Goal: Find specific page/section: Find specific page/section

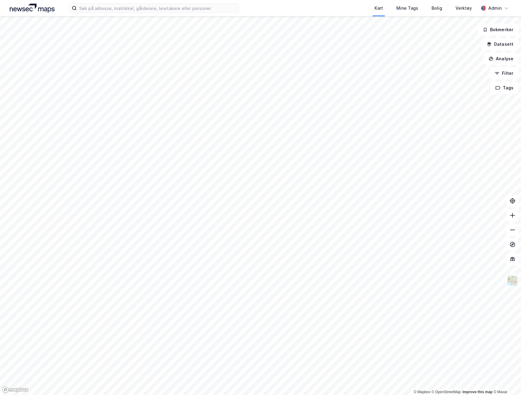
click at [140, 13] on div "Kart Mine Tags Bolig Verktøy Admin" at bounding box center [260, 8] width 521 height 16
click at [143, 7] on input at bounding box center [158, 8] width 162 height 9
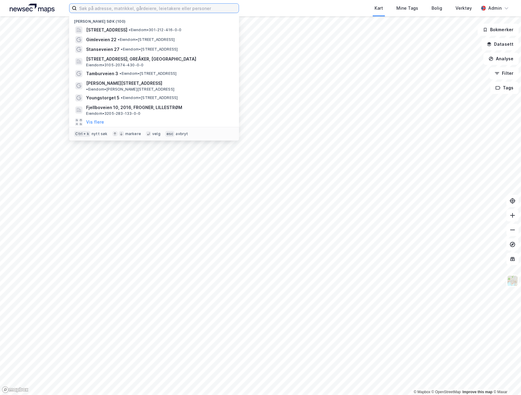
paste input "Strandgaten 4"
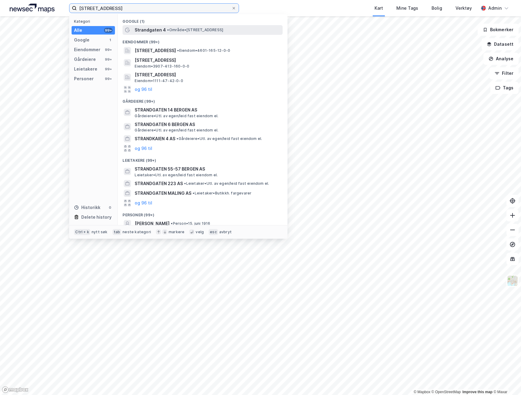
type input "[STREET_ADDRESS]"
click at [176, 33] on div "Strandgaten 4 • Område • [STREET_ADDRESS]" at bounding box center [208, 29] width 147 height 7
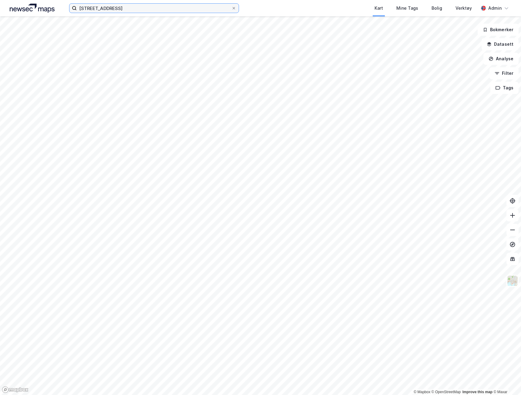
click at [137, 7] on input "[STREET_ADDRESS]" at bounding box center [154, 8] width 155 height 9
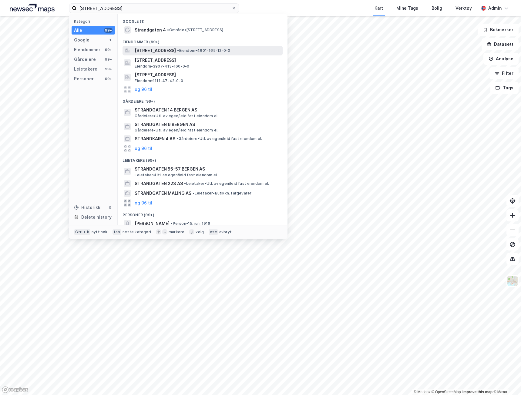
click at [162, 51] on span "[STREET_ADDRESS]" at bounding box center [155, 50] width 41 height 7
